Goal: Information Seeking & Learning: Learn about a topic

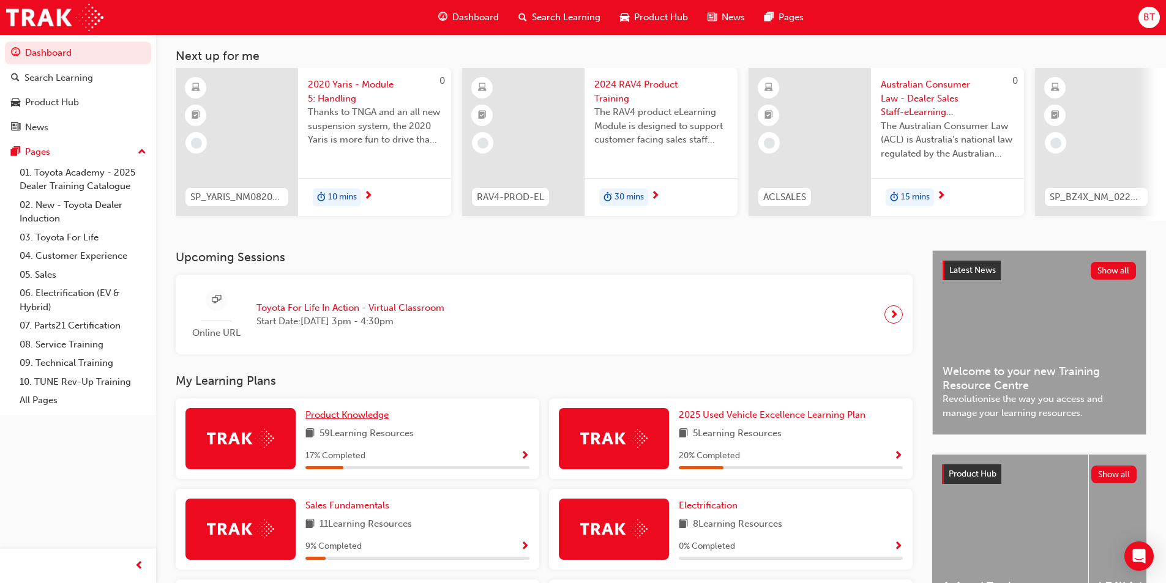
click at [386, 420] on span "Product Knowledge" at bounding box center [346, 414] width 83 height 11
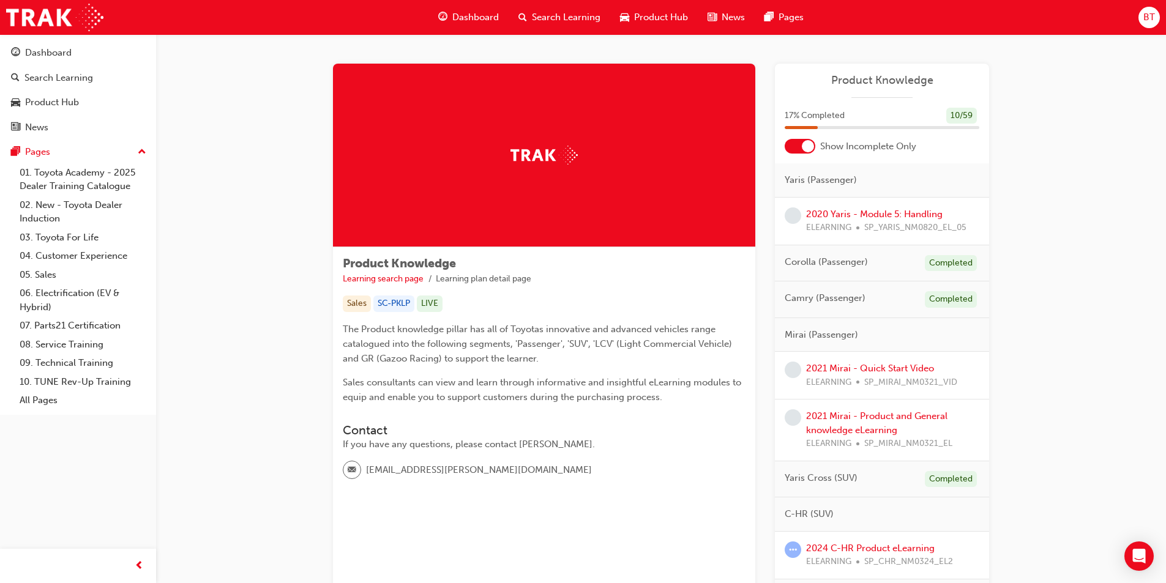
drag, startPoint x: 669, startPoint y: 335, endPoint x: 596, endPoint y: 315, distance: 75.6
click at [596, 315] on div "Product Knowledge Learning search page Learning plan detail page Sales SC-PKLP …" at bounding box center [544, 373] width 422 height 252
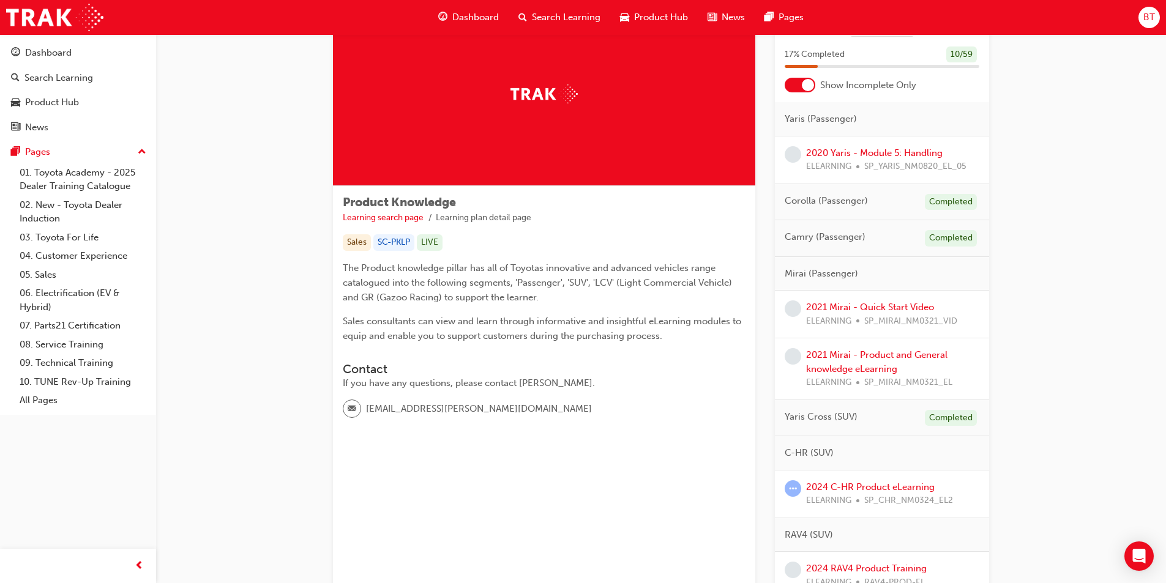
scroll to position [184, 0]
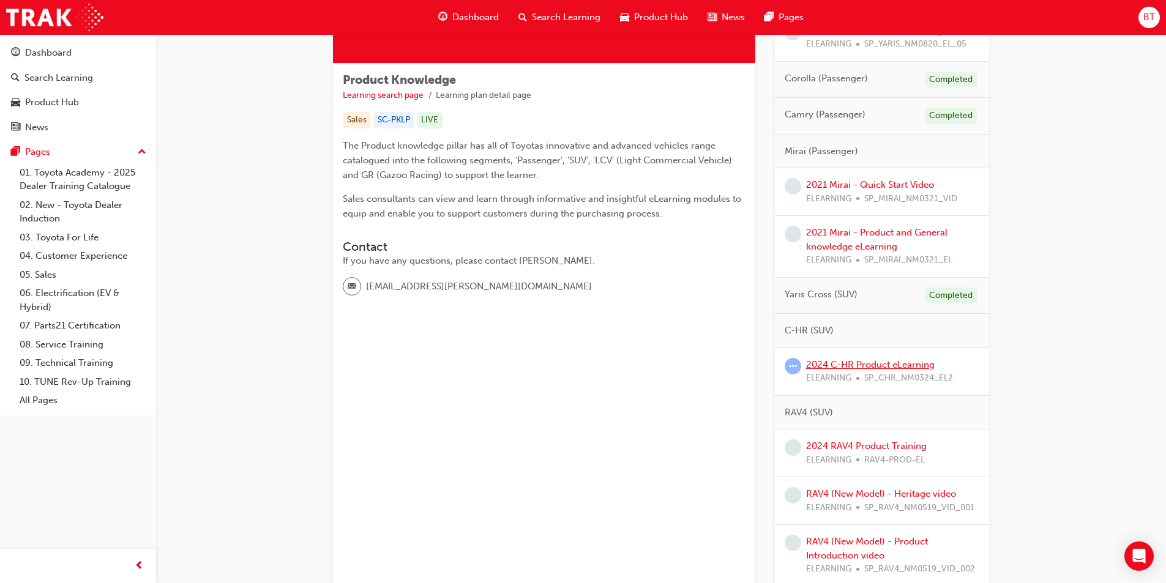
click at [885, 369] on link "2024 C-HR Product eLearning" at bounding box center [870, 364] width 129 height 11
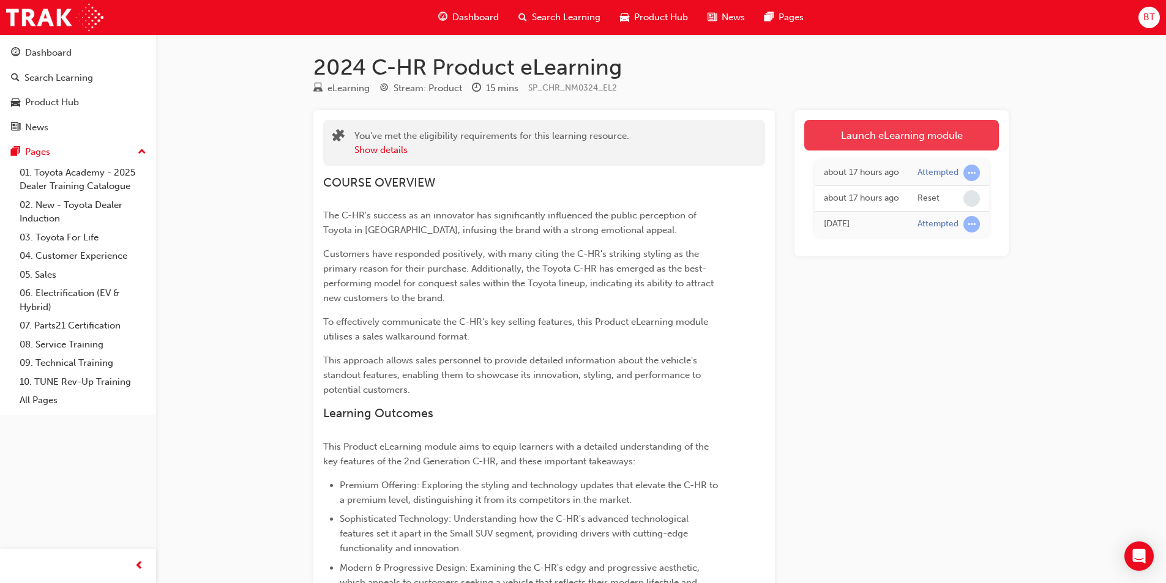
click at [814, 149] on link "Launch eLearning module" at bounding box center [901, 135] width 195 height 31
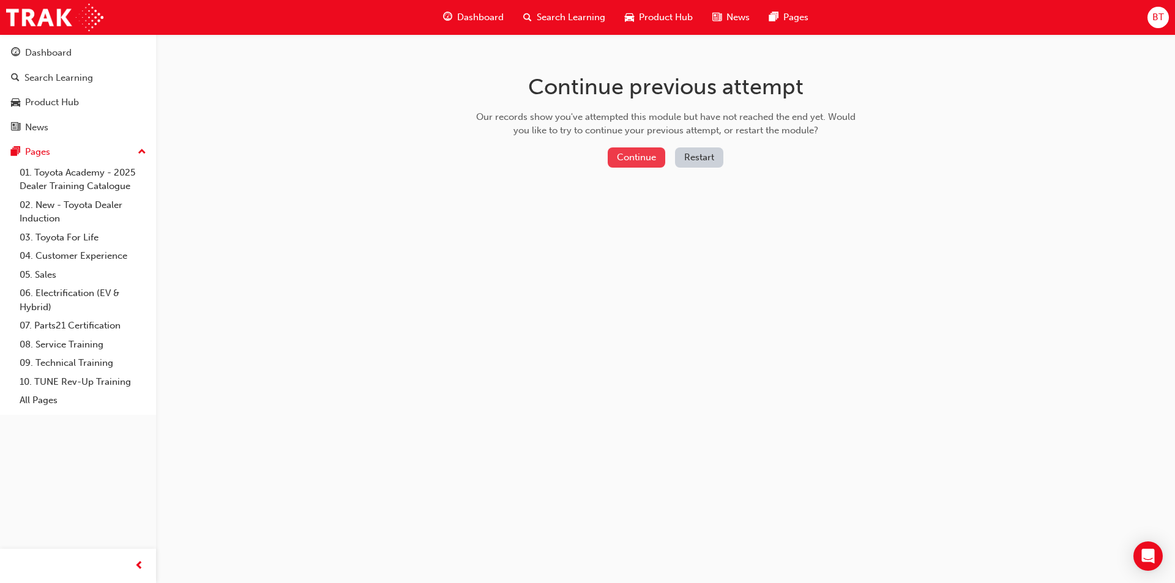
click at [636, 162] on button "Continue" at bounding box center [637, 157] width 58 height 20
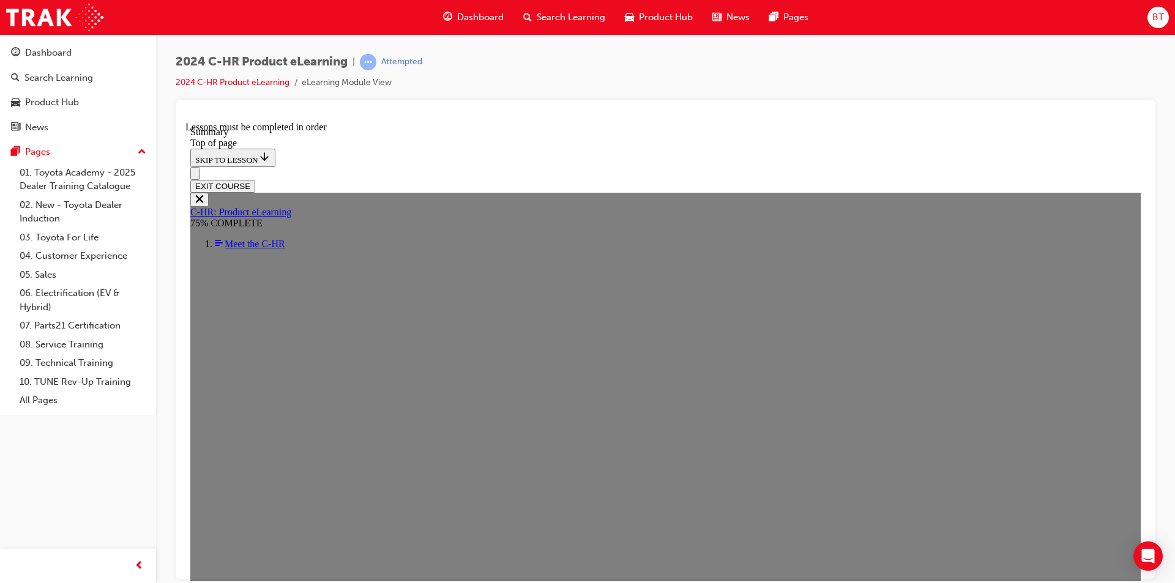
scroll to position [288, 0]
drag, startPoint x: 589, startPoint y: 337, endPoint x: 557, endPoint y: 337, distance: 32.4
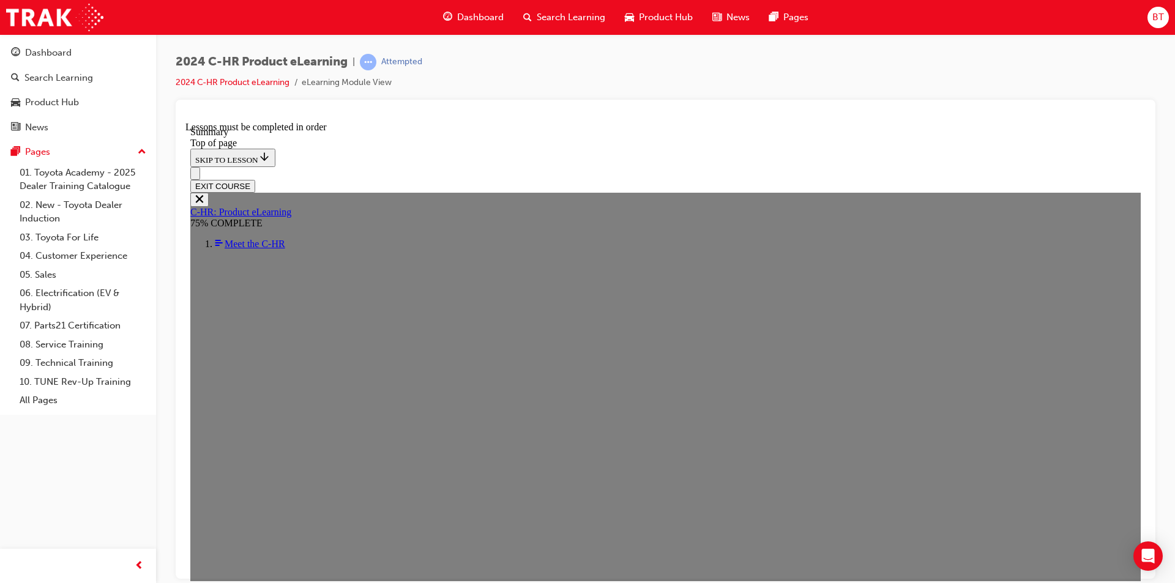
drag, startPoint x: 741, startPoint y: 411, endPoint x: 682, endPoint y: 411, distance: 59.4
drag, startPoint x: 682, startPoint y: 411, endPoint x: 603, endPoint y: 406, distance: 79.1
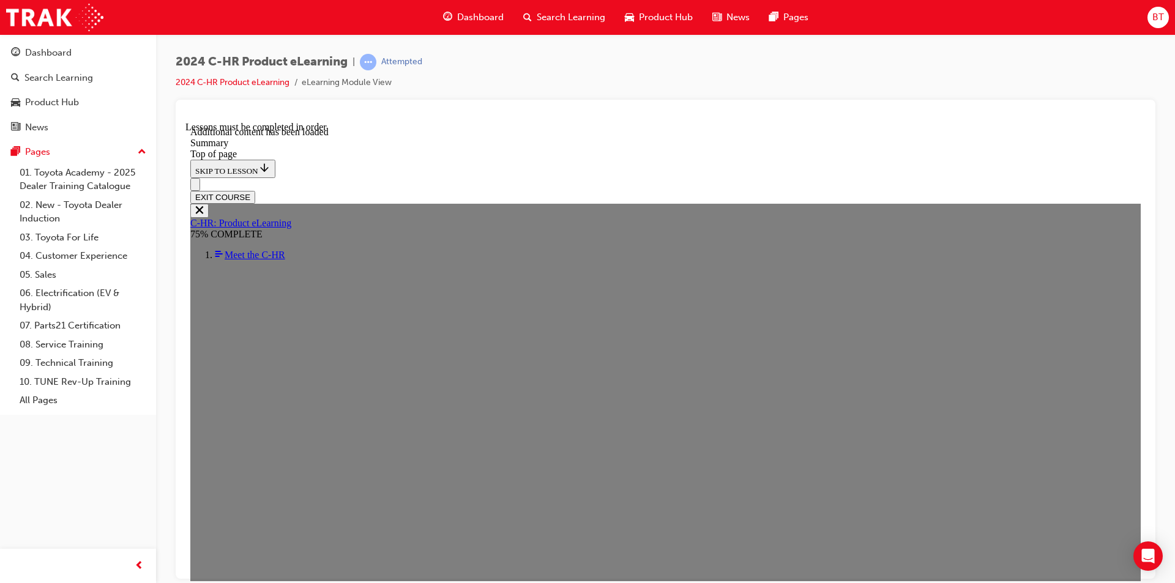
scroll to position [1965, 0]
drag, startPoint x: 573, startPoint y: 491, endPoint x: 583, endPoint y: 490, distance: 10.0
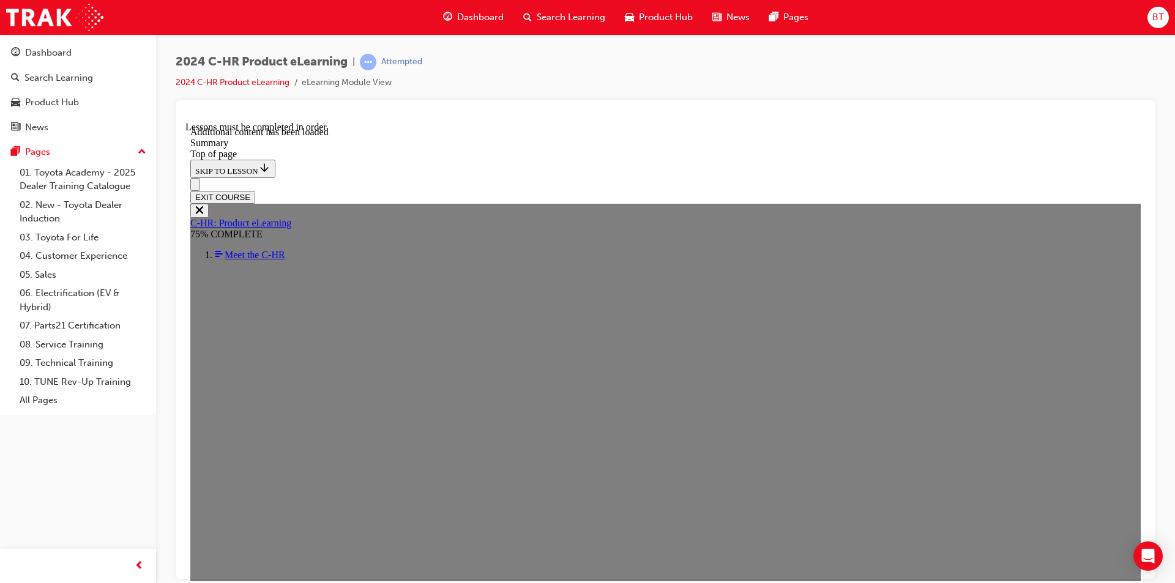
scroll to position [2149, 0]
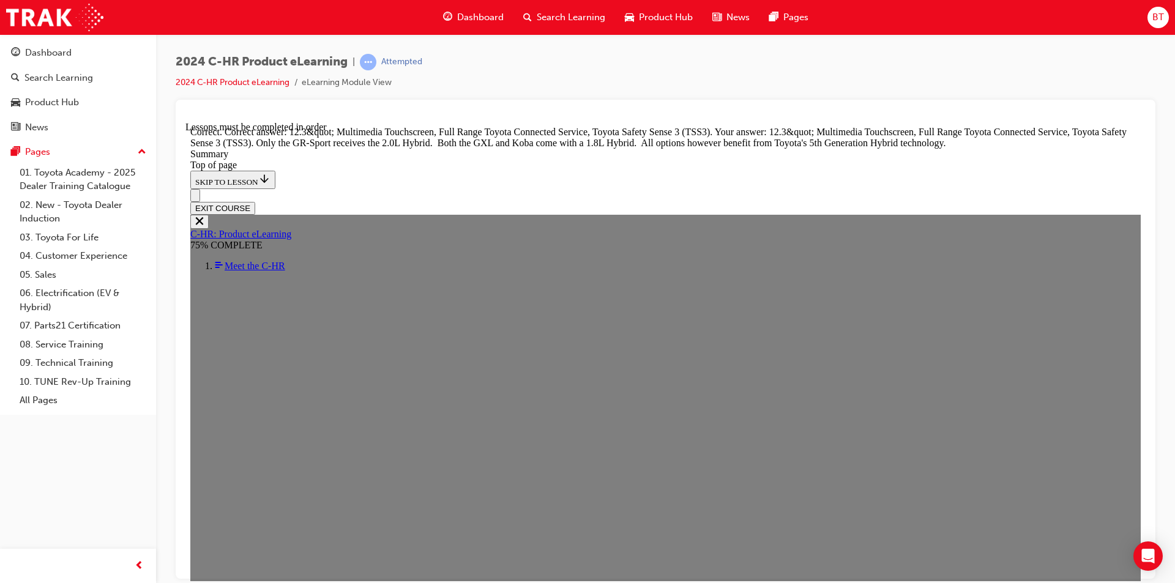
scroll to position [2352, 0]
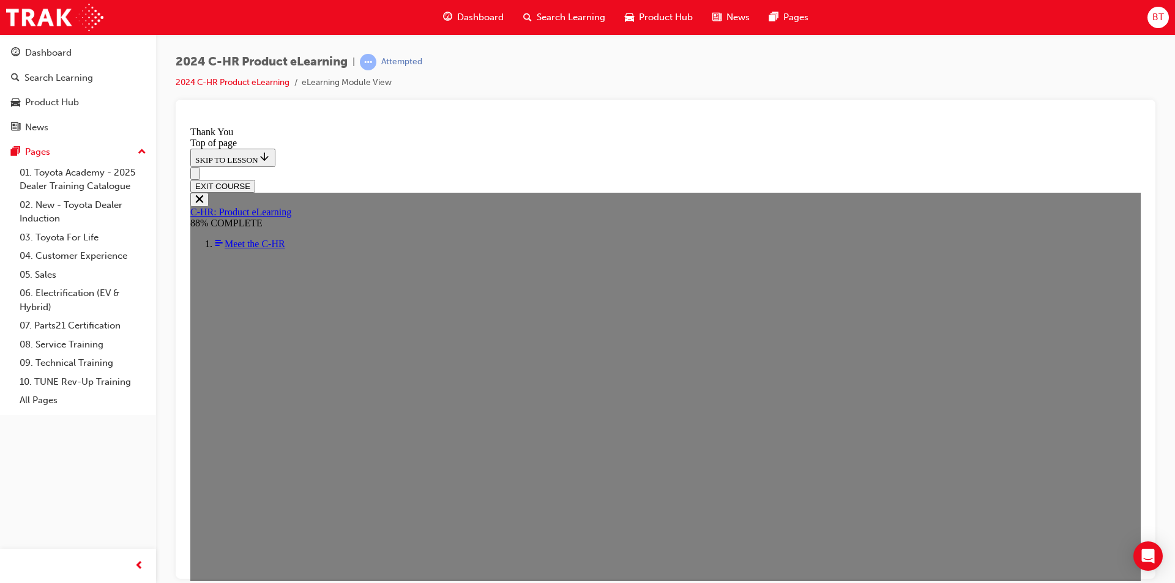
scroll to position [43, 0]
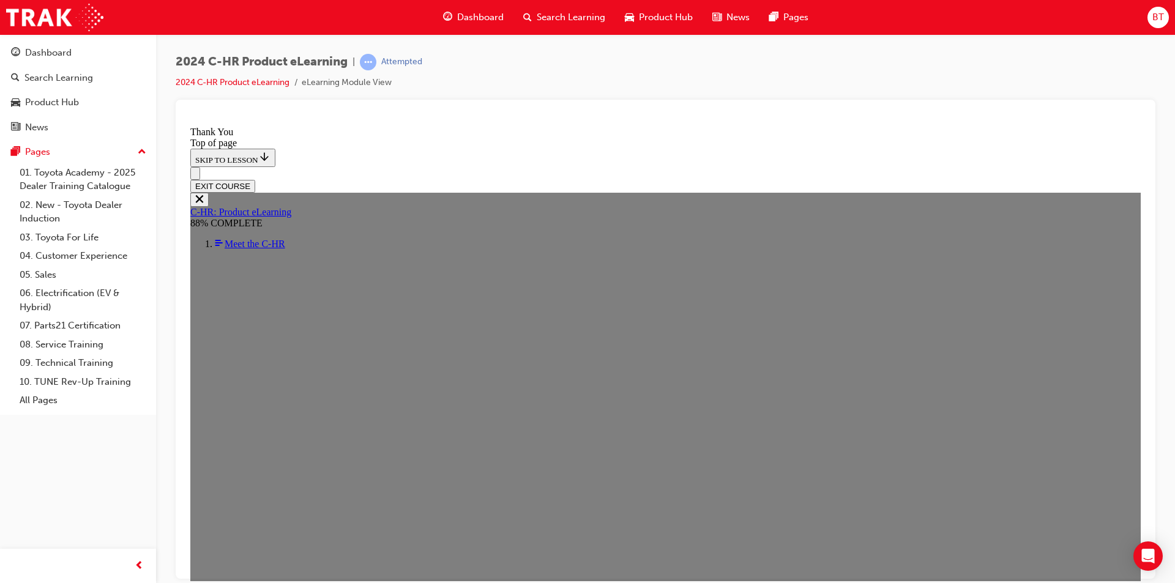
click at [143, 565] on span "prev-icon" at bounding box center [139, 566] width 9 height 15
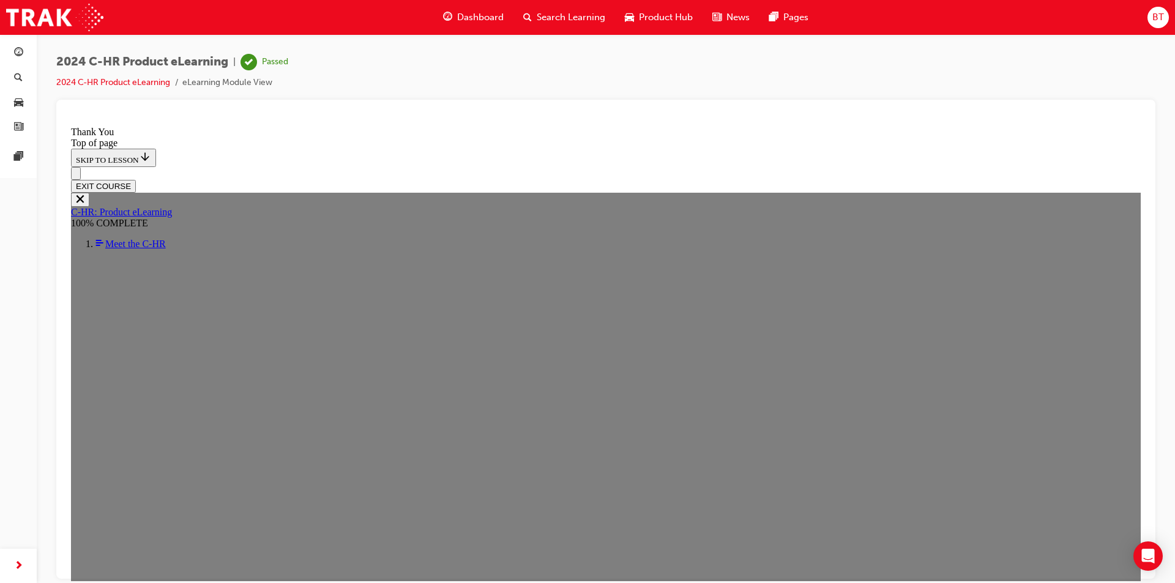
click at [12, 561] on div "button" at bounding box center [18, 566] width 24 height 24
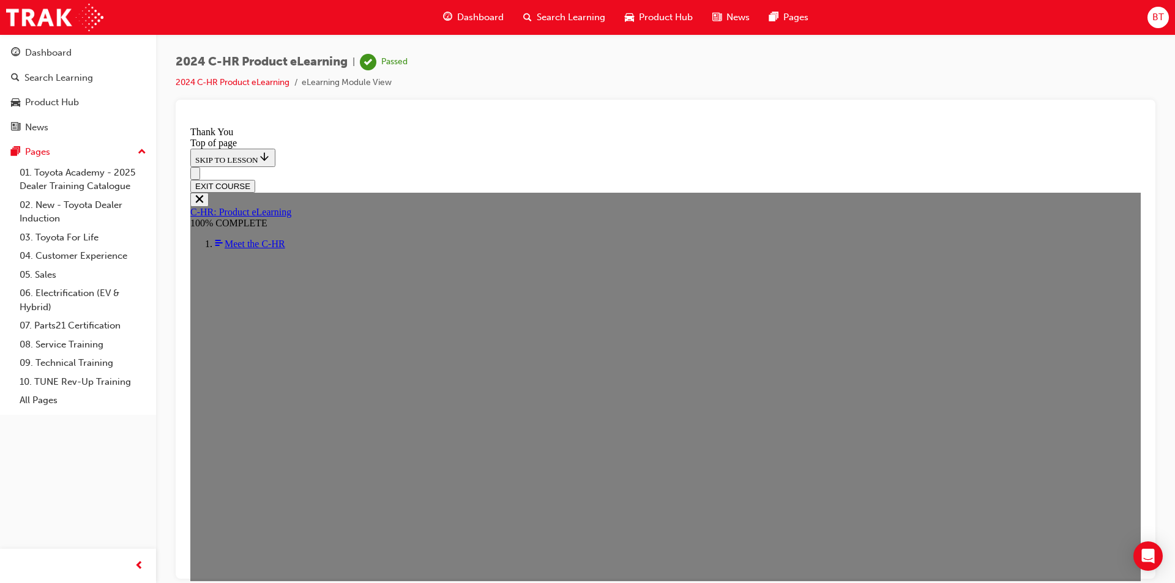
click at [255, 179] on button "EXIT COURSE" at bounding box center [222, 185] width 65 height 13
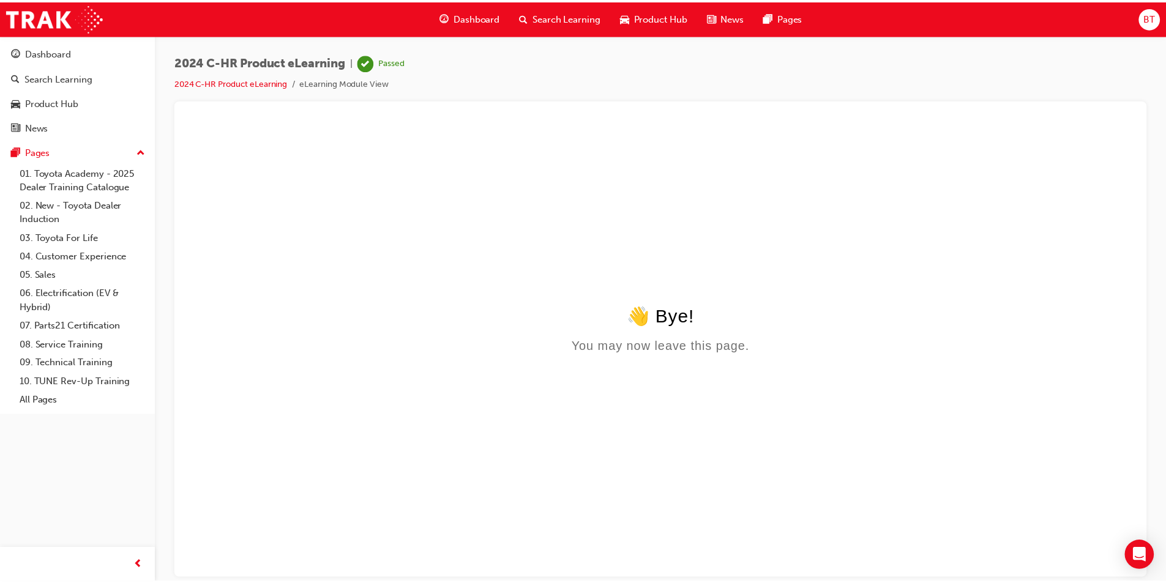
scroll to position [0, 0]
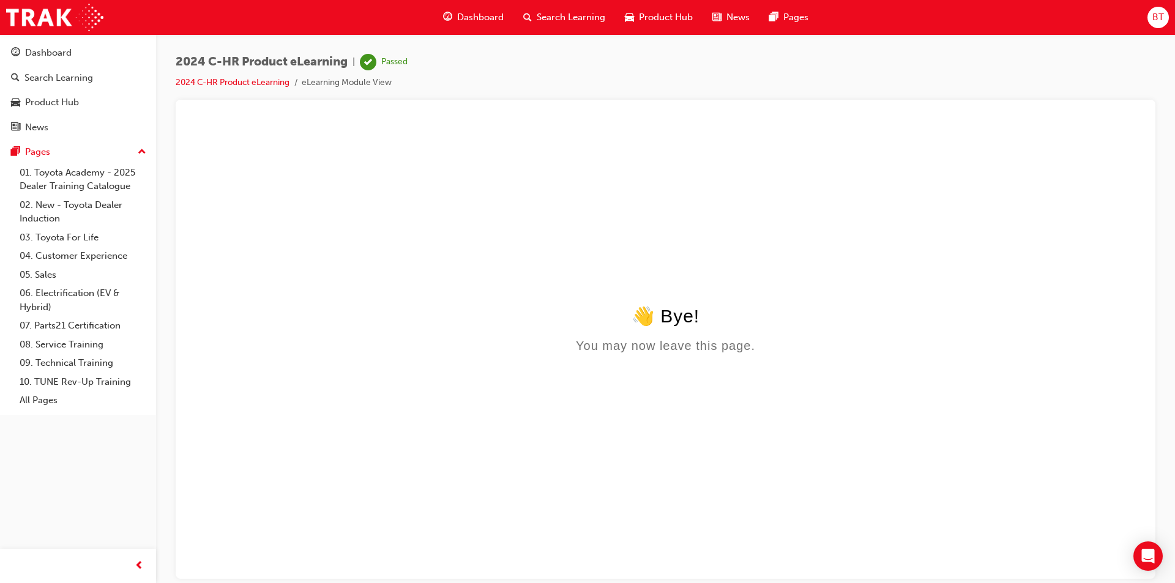
drag, startPoint x: 932, startPoint y: 225, endPoint x: 822, endPoint y: 207, distance: 111.6
click at [822, 207] on html "👋 Bye! You may now leave this page." at bounding box center [665, 239] width 960 height 236
click at [488, 26] on div "Dashboard" at bounding box center [473, 17] width 80 height 25
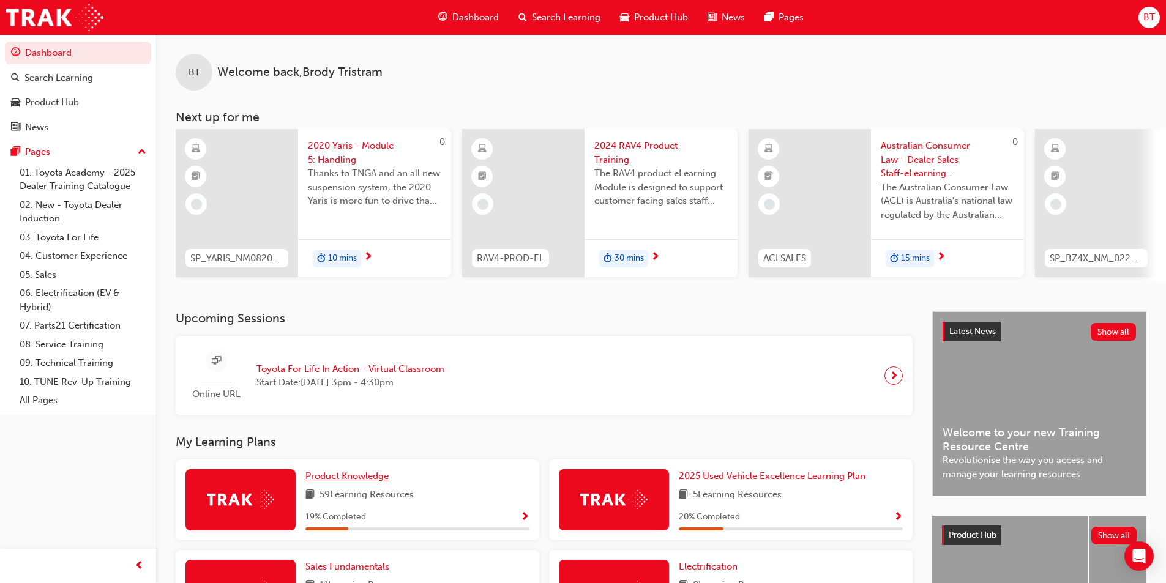
click at [356, 482] on span "Product Knowledge" at bounding box center [346, 476] width 83 height 11
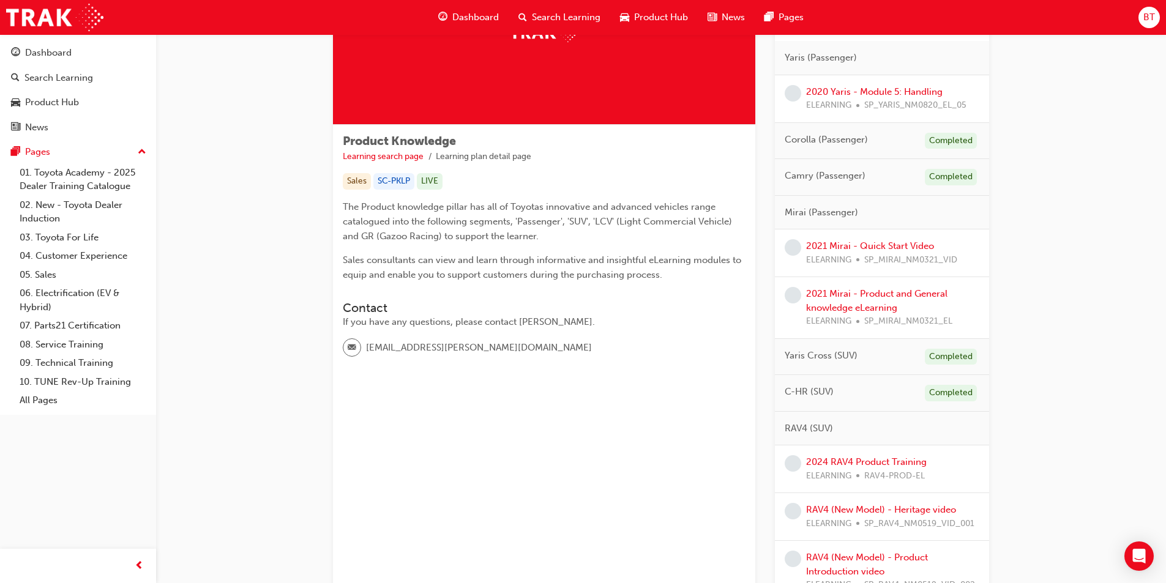
scroll to position [184, 0]
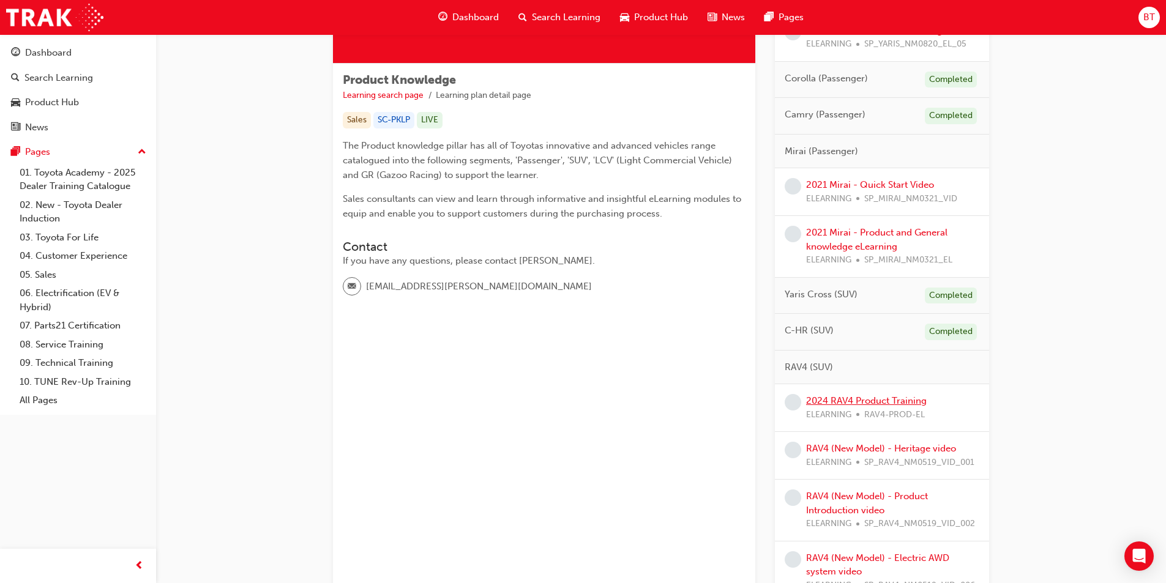
click at [884, 402] on link "2024 RAV4 Product Training" at bounding box center [866, 400] width 121 height 11
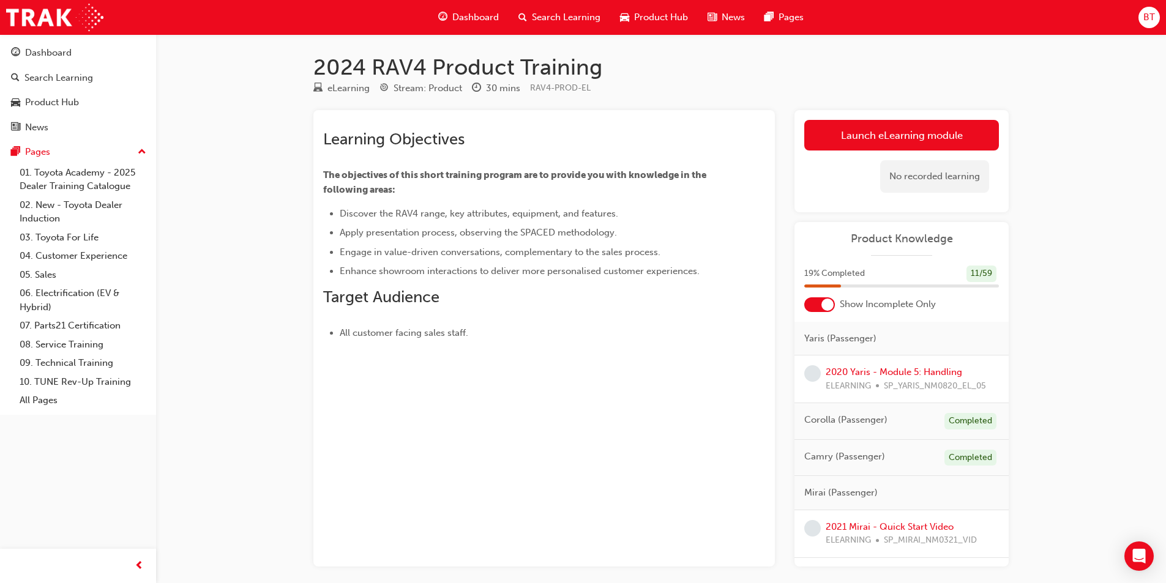
drag, startPoint x: 535, startPoint y: 267, endPoint x: 488, endPoint y: 255, distance: 48.7
click at [488, 255] on span "Engage in value-driven conversations, complementary to the sales process." at bounding box center [500, 252] width 321 height 11
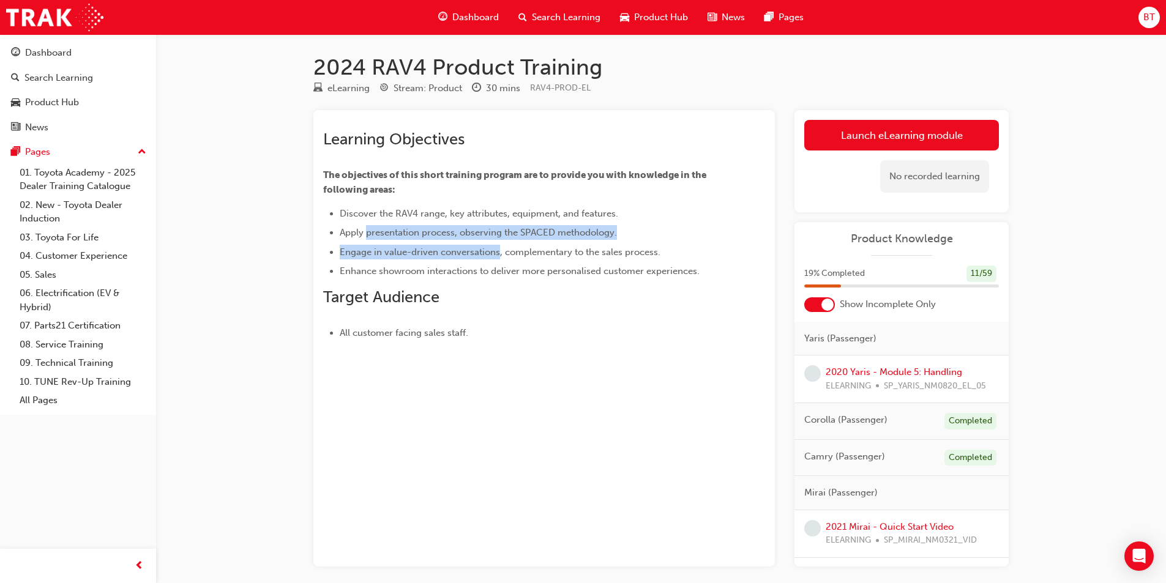
drag, startPoint x: 488, startPoint y: 255, endPoint x: 414, endPoint y: 237, distance: 76.0
click at [414, 237] on ul "Discover the RAV4 range, key attributes, equipment, and features. Apply present…" at bounding box center [522, 242] width 398 height 73
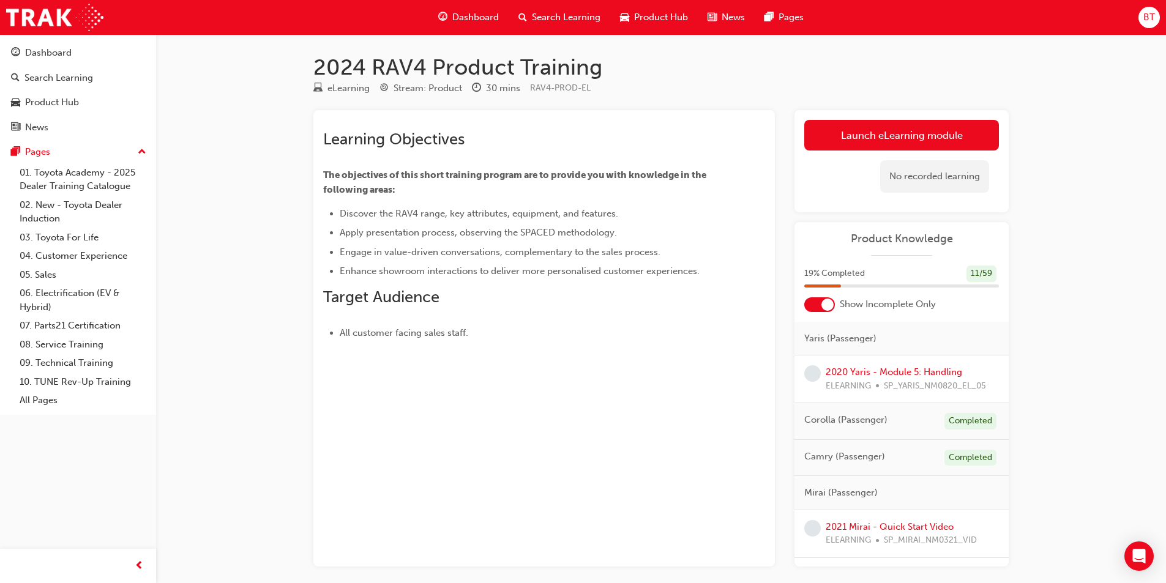
click at [510, 281] on div "Learning Objectives The objectives of this short training program are to provid…" at bounding box center [522, 235] width 398 height 211
click at [932, 147] on link "Launch eLearning module" at bounding box center [901, 135] width 195 height 31
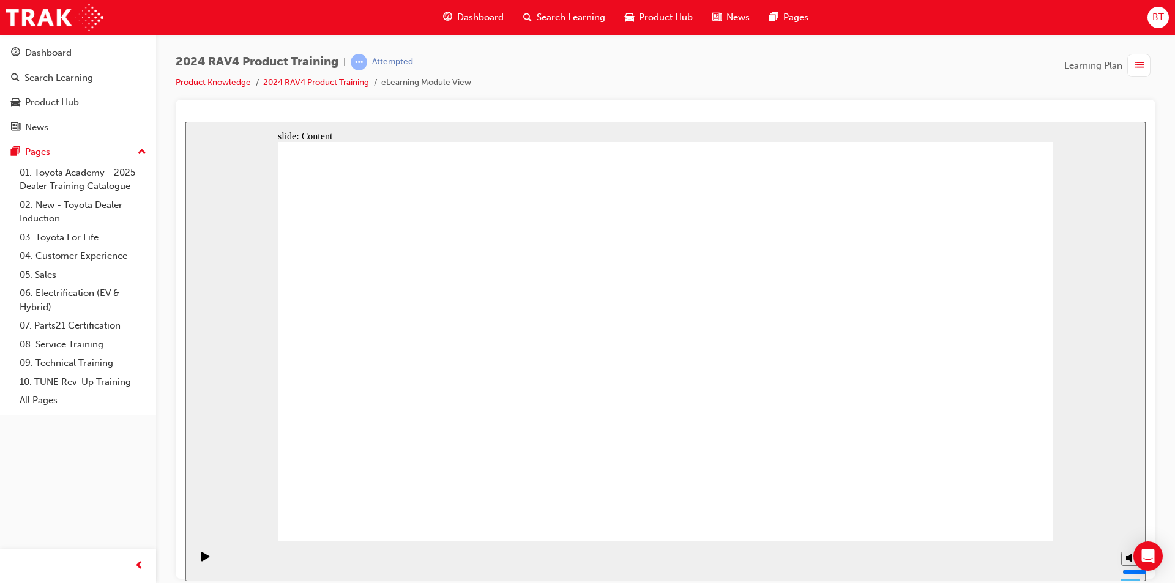
drag, startPoint x: 1001, startPoint y: 505, endPoint x: 1001, endPoint y: 518, distance: 12.3
